Goal: Find specific page/section: Find specific page/section

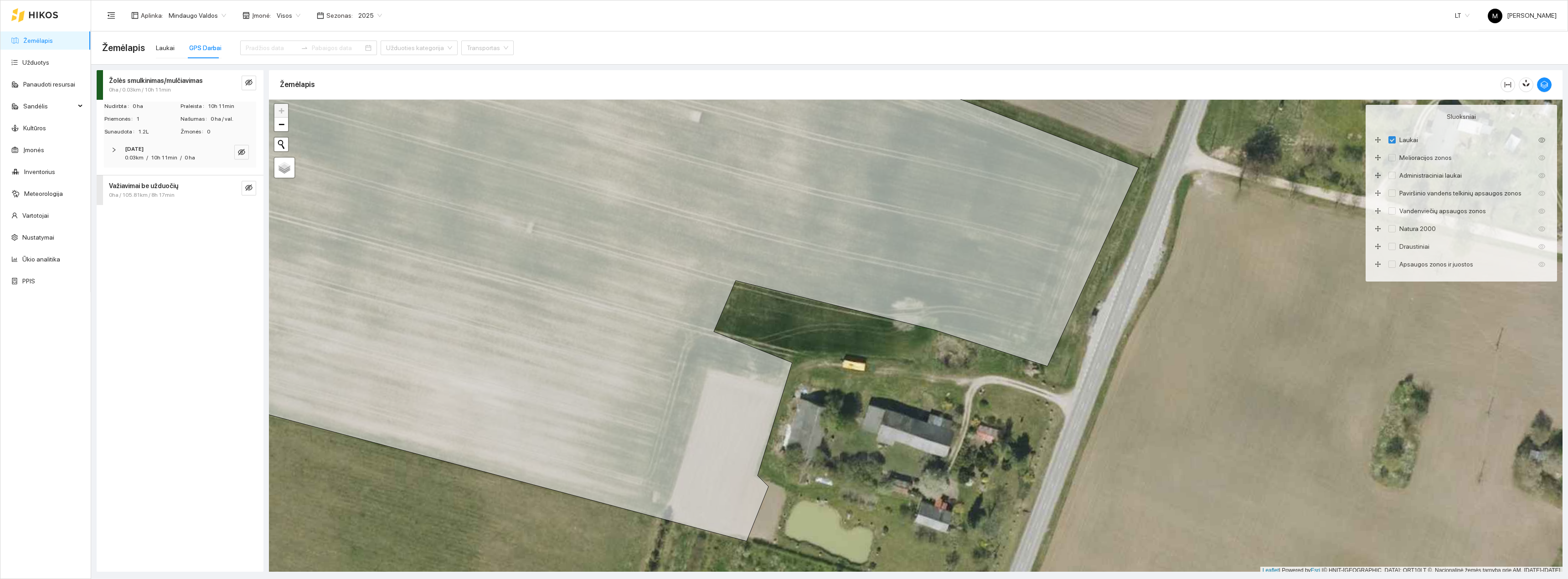
scroll to position [2, 0]
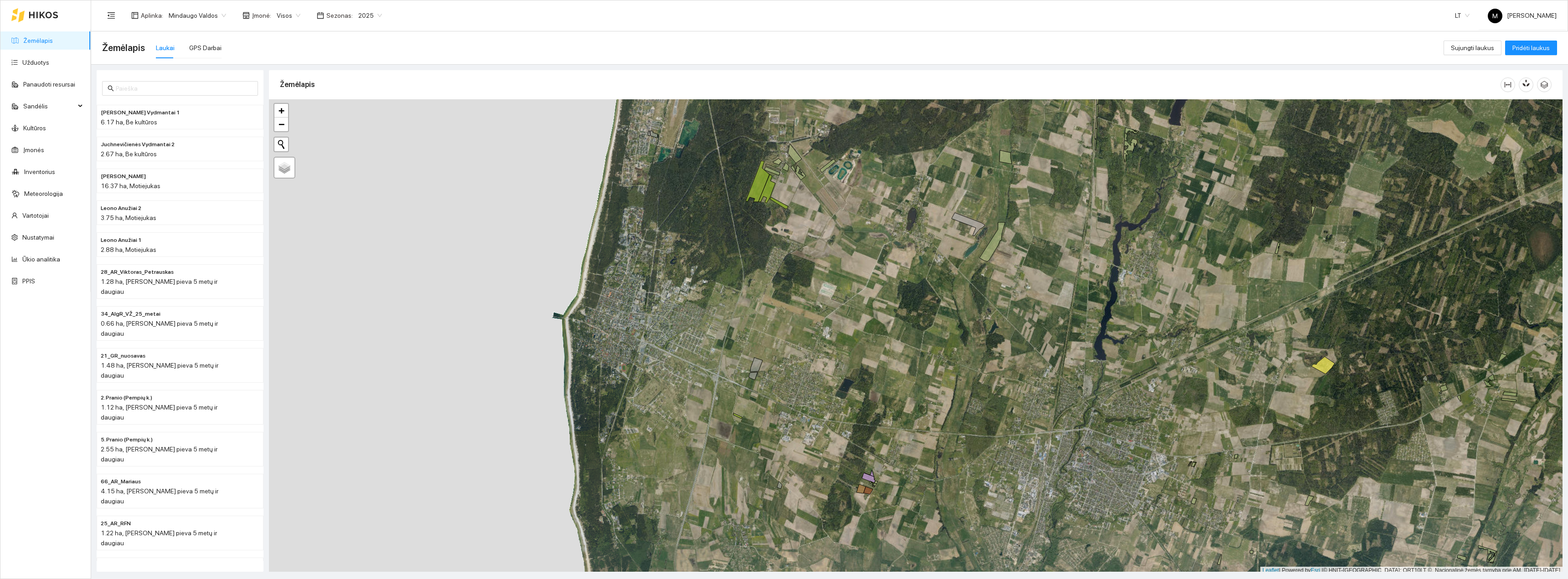
scroll to position [2, 0]
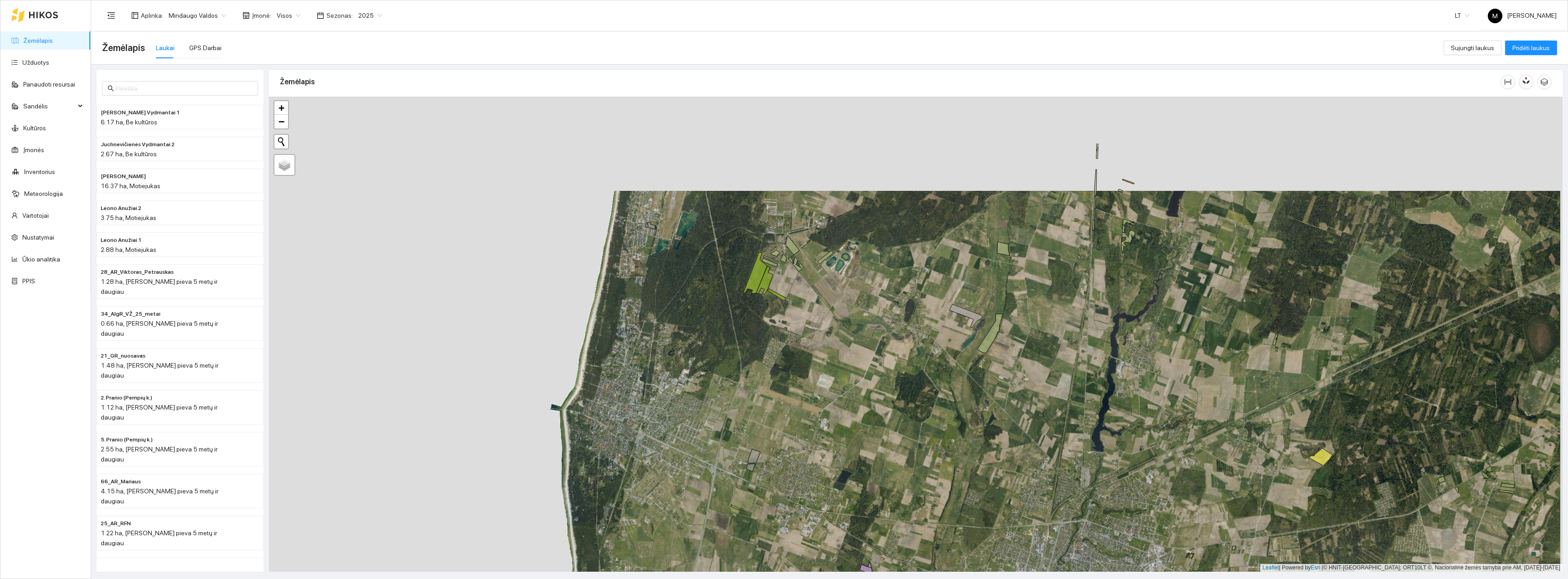
drag, startPoint x: 880, startPoint y: 324, endPoint x: 877, endPoint y: 439, distance: 115.0
click at [877, 439] on div "+ − Nieko nerasta. Bandykite dar kartą. Žemėlapis Palydovas Leaflet | Powered b…" at bounding box center [915, 334] width 1293 height 475
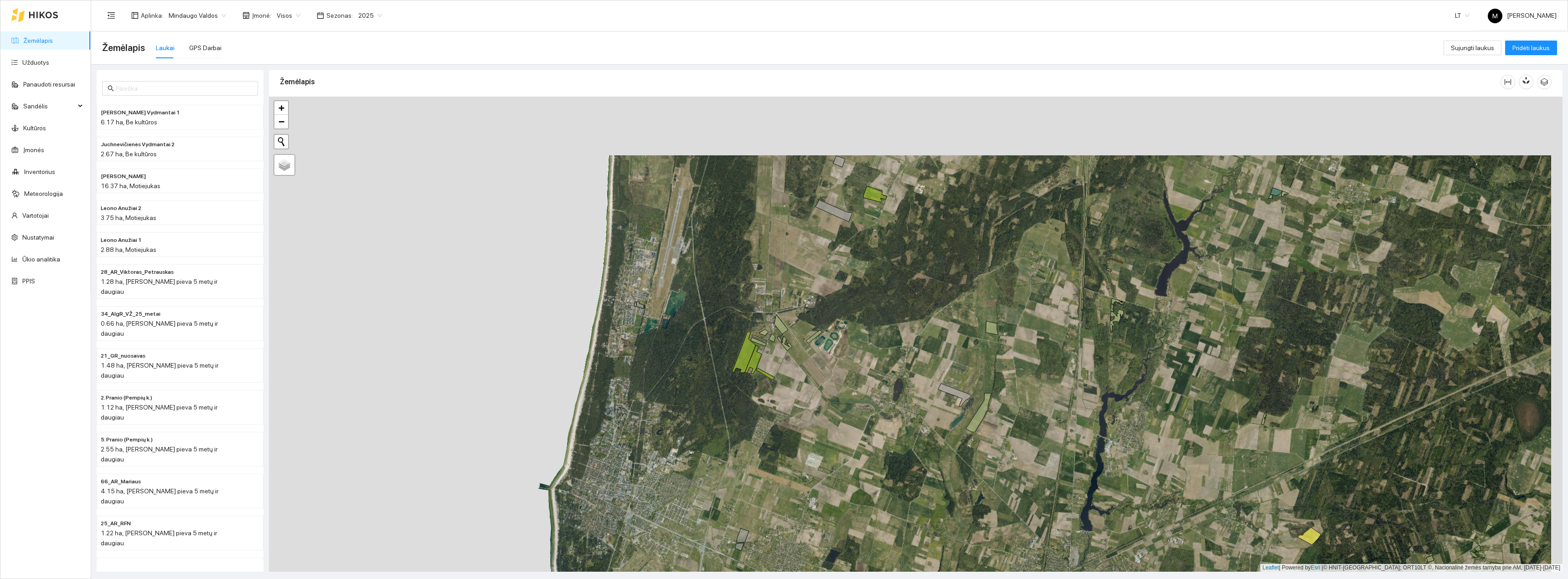
drag, startPoint x: 831, startPoint y: 189, endPoint x: 827, endPoint y: 262, distance: 73.1
click at [814, 272] on div "+ − Nieko nerasta. Bandykite dar kartą. Žemėlapis Palydovas Leaflet | Powered b…" at bounding box center [915, 334] width 1293 height 475
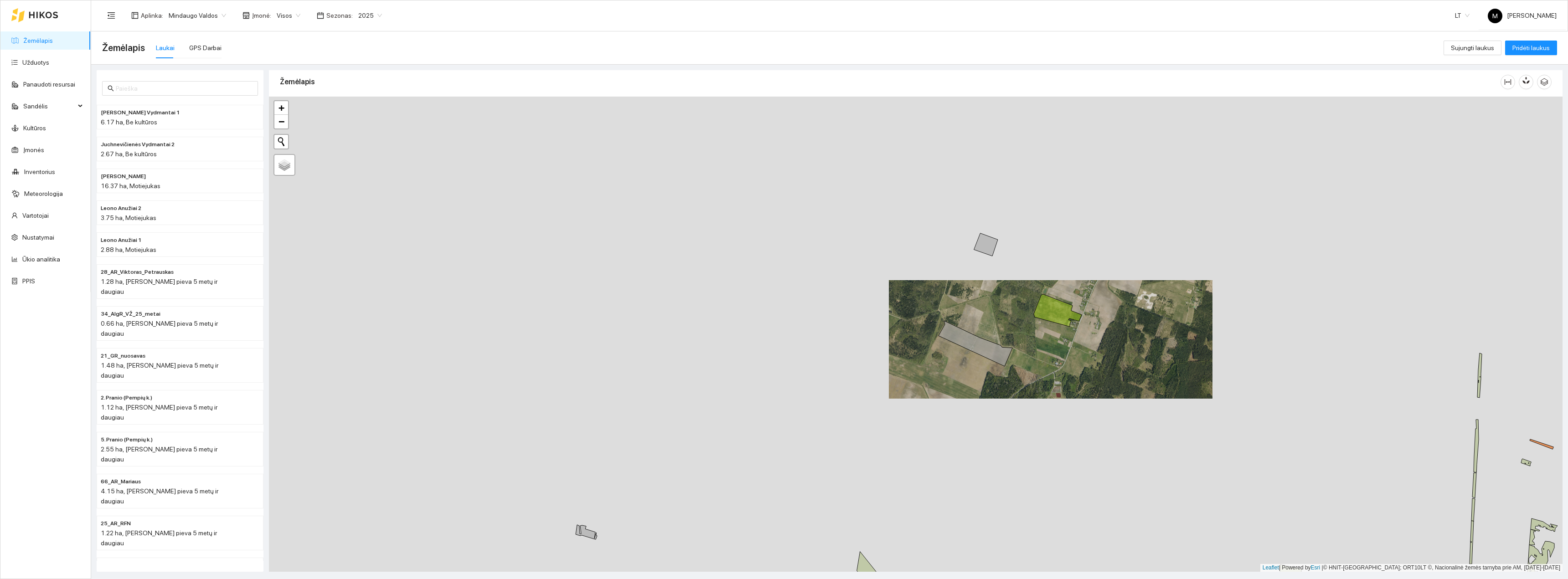
drag, startPoint x: 1037, startPoint y: 347, endPoint x: 976, endPoint y: 394, distance: 77.0
click at [978, 394] on div "+ − Nieko nerasta. Bandykite dar kartą. Žemėlapis Palydovas Leaflet | Powered b…" at bounding box center [915, 334] width 1293 height 475
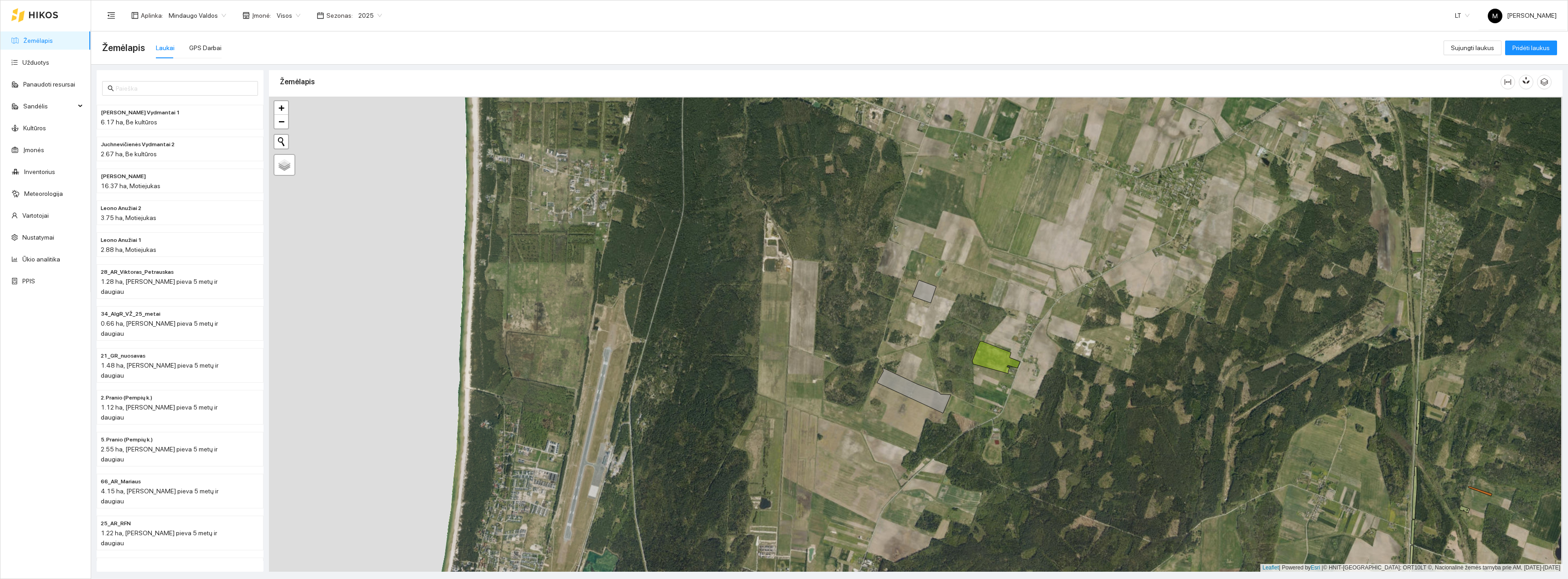
drag, startPoint x: 1041, startPoint y: 355, endPoint x: 973, endPoint y: 392, distance: 77.4
click at [973, 392] on div "+ − Nieko nerasta. Bandykite dar kartą. Žemėlapis Palydovas Leaflet | Powered b…" at bounding box center [915, 334] width 1293 height 475
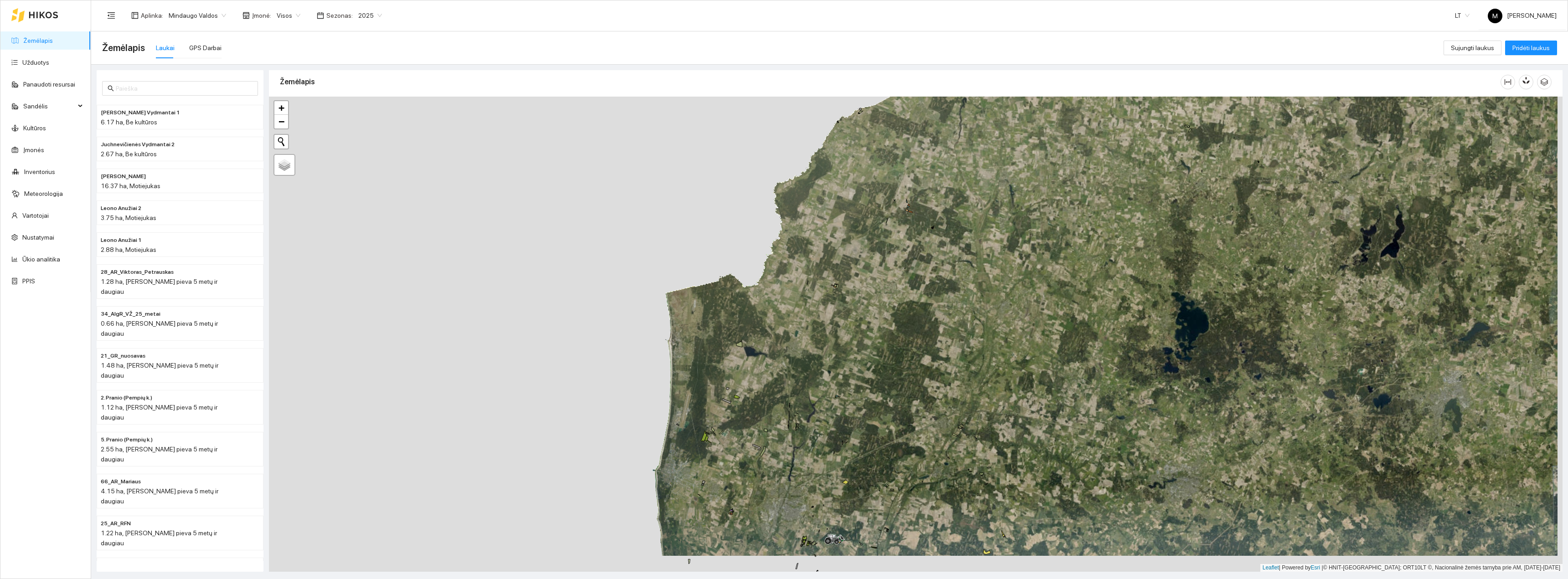
drag, startPoint x: 793, startPoint y: 462, endPoint x: 779, endPoint y: 416, distance: 48.1
click at [779, 418] on div "+ − Nieko nerasta. Bandykite dar kartą. Žemėlapis Palydovas Leaflet | Powered b…" at bounding box center [915, 334] width 1293 height 475
